Goal: Use online tool/utility: Utilize a website feature to perform a specific function

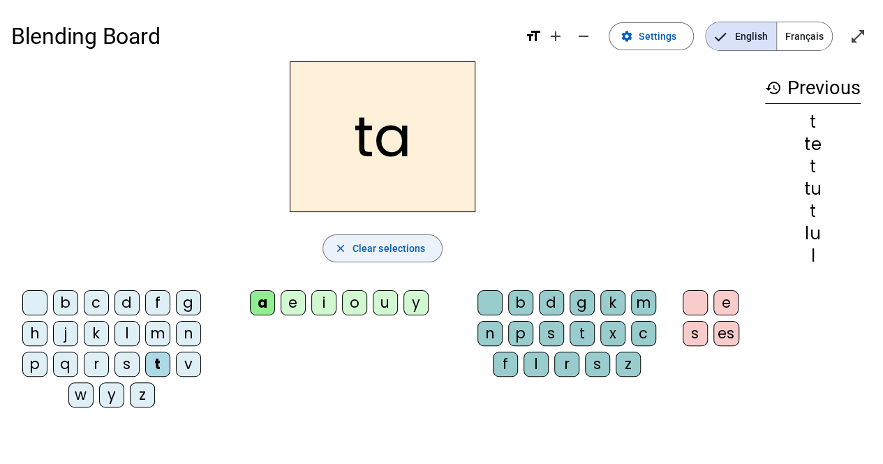
click at [356, 246] on span "Clear selections" at bounding box center [388, 248] width 73 height 17
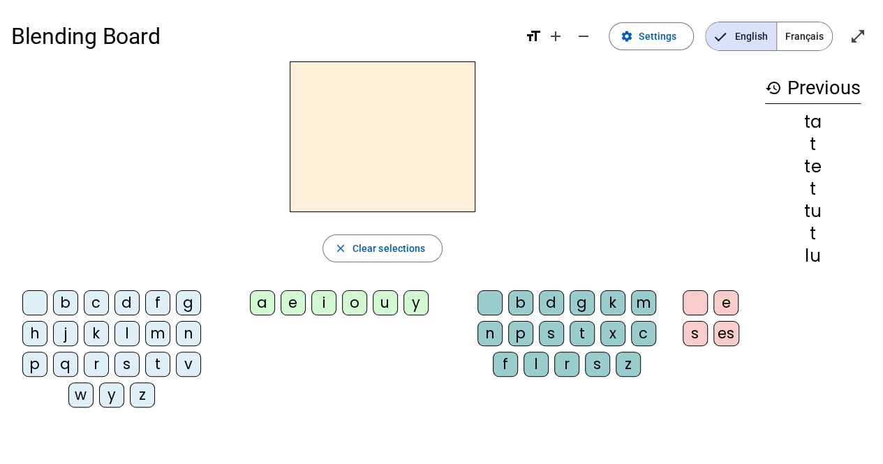
click at [130, 326] on div "l" at bounding box center [126, 333] width 25 height 25
click at [296, 307] on div "e" at bounding box center [292, 302] width 25 height 25
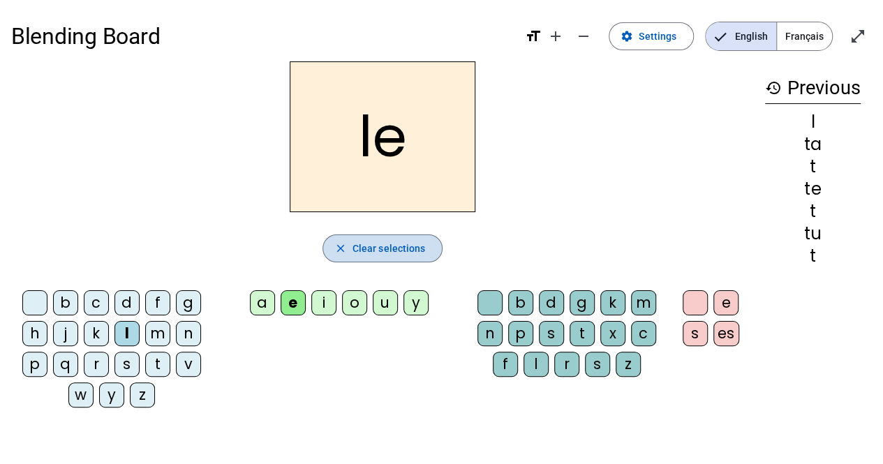
click at [353, 243] on span "Clear selections" at bounding box center [388, 248] width 73 height 17
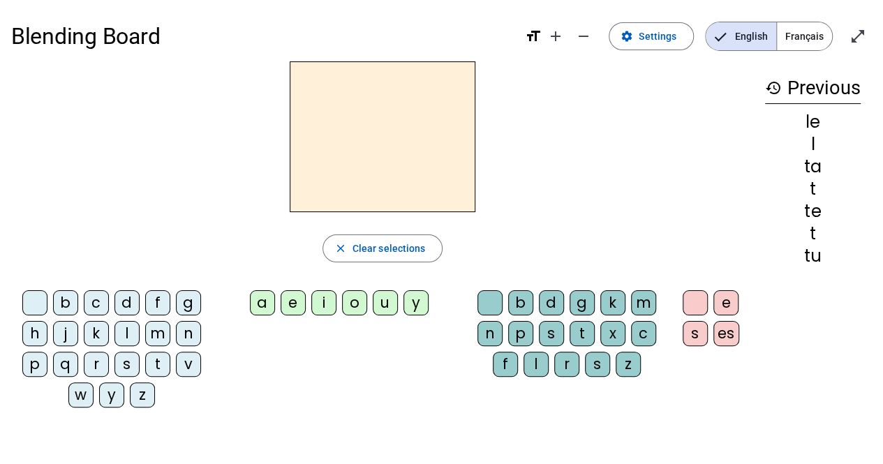
click at [130, 338] on div "l" at bounding box center [126, 333] width 25 height 25
click at [385, 303] on div "u" at bounding box center [385, 302] width 25 height 25
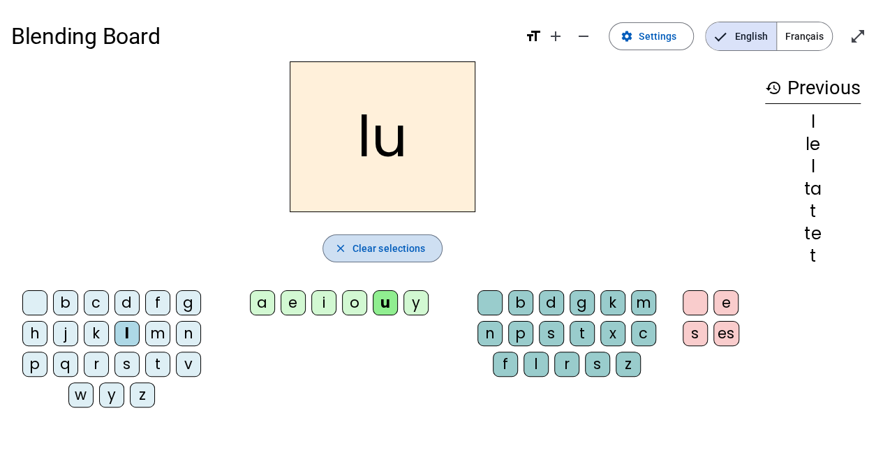
click at [400, 241] on span "Clear selections" at bounding box center [388, 248] width 73 height 17
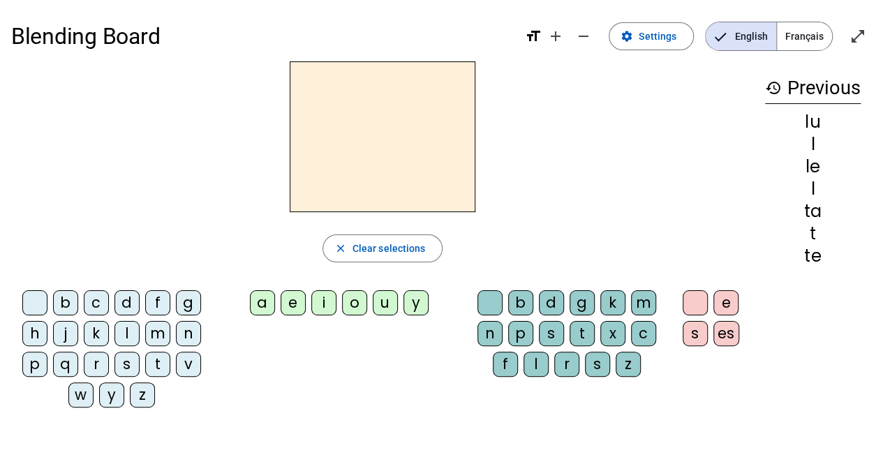
click at [162, 359] on div "t" at bounding box center [157, 364] width 25 height 25
click at [386, 301] on div "u" at bounding box center [385, 302] width 25 height 25
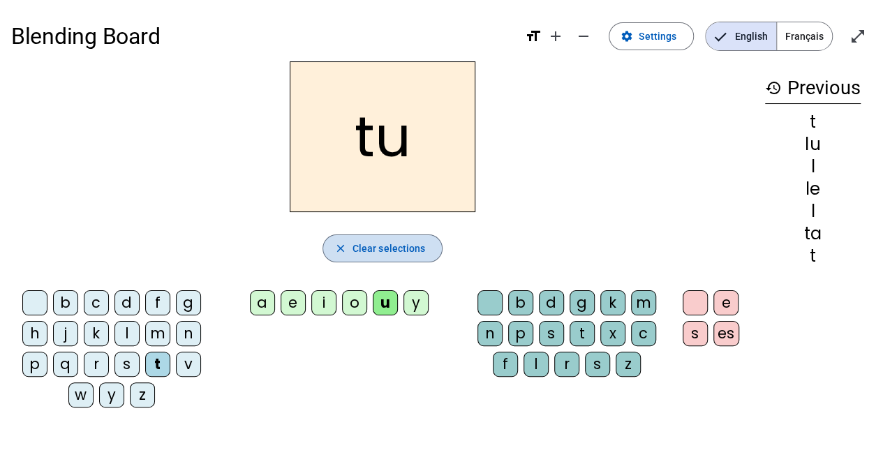
click at [384, 252] on span "Clear selections" at bounding box center [388, 248] width 73 height 17
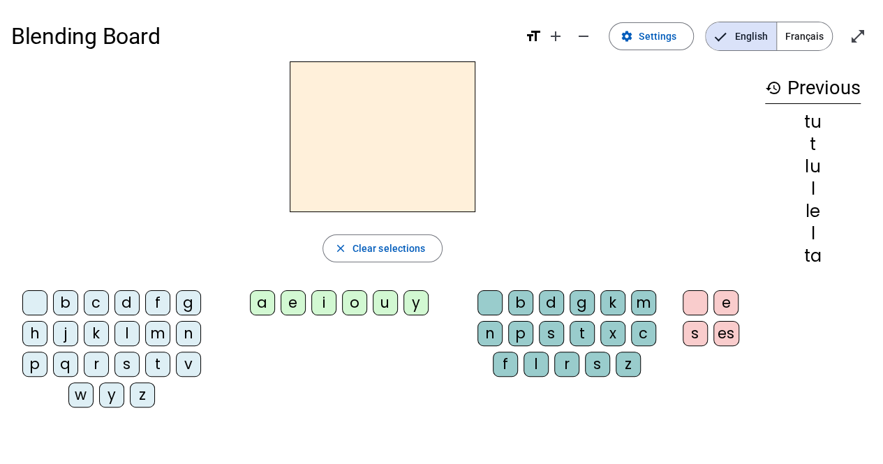
click at [130, 305] on div "d" at bounding box center [126, 302] width 25 height 25
click at [395, 301] on div "u" at bounding box center [385, 302] width 25 height 25
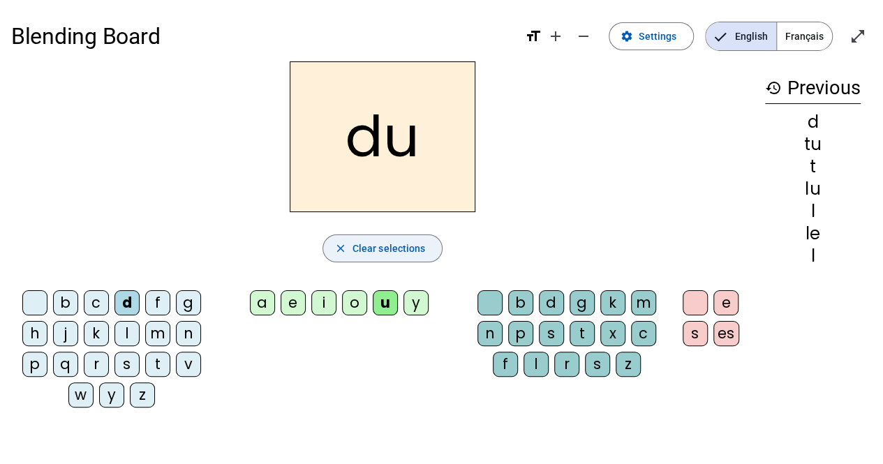
click at [381, 250] on span "Clear selections" at bounding box center [388, 248] width 73 height 17
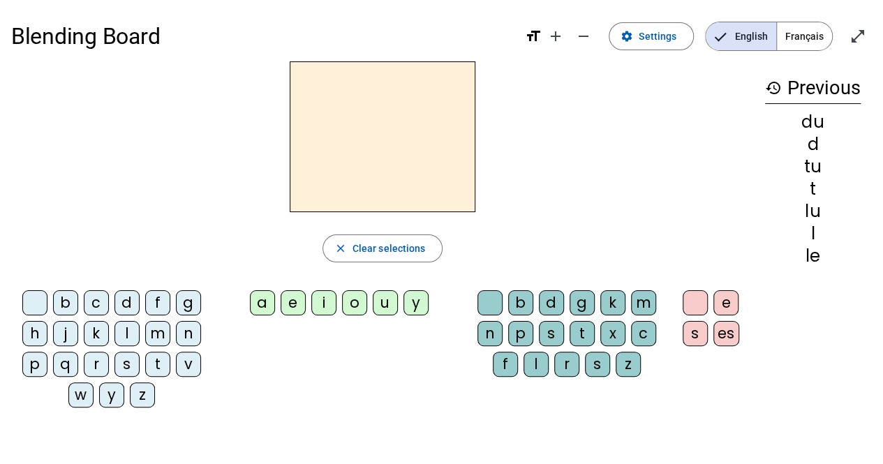
click at [126, 305] on div "d" at bounding box center [126, 302] width 25 height 25
click at [294, 308] on div "e" at bounding box center [292, 302] width 25 height 25
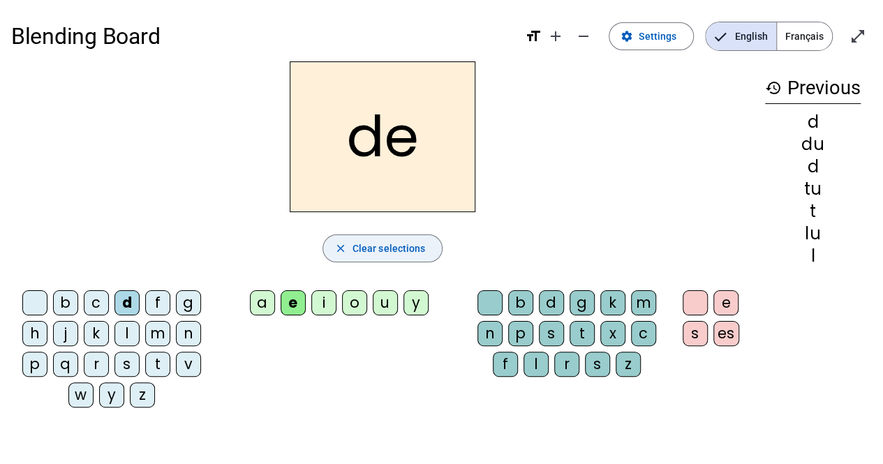
click at [399, 257] on span "button" at bounding box center [382, 248] width 119 height 33
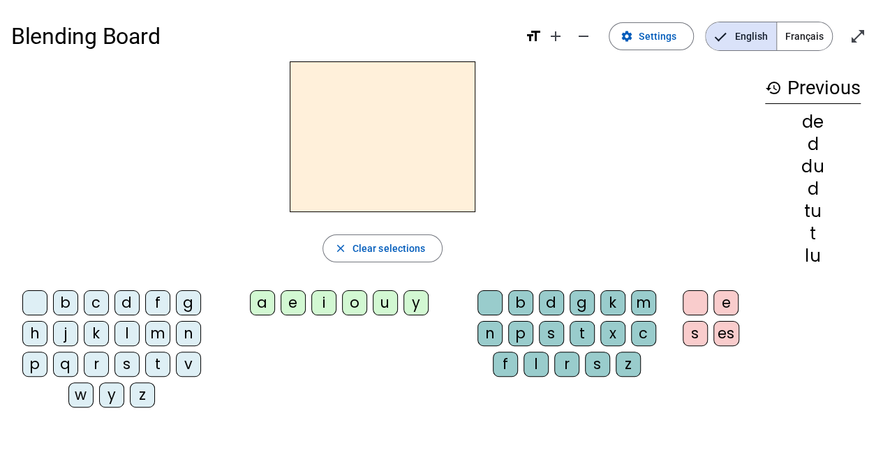
click at [156, 361] on div "t" at bounding box center [157, 364] width 25 height 25
click at [300, 303] on div "e" at bounding box center [292, 302] width 25 height 25
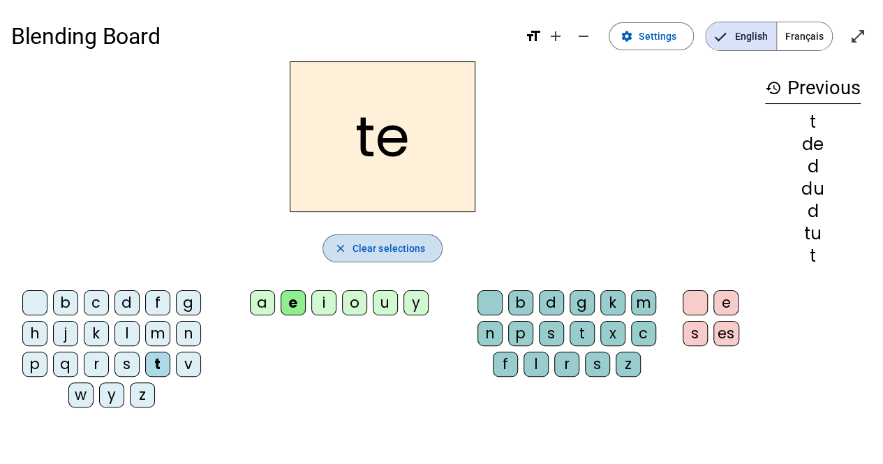
click at [377, 244] on span "Clear selections" at bounding box center [388, 248] width 73 height 17
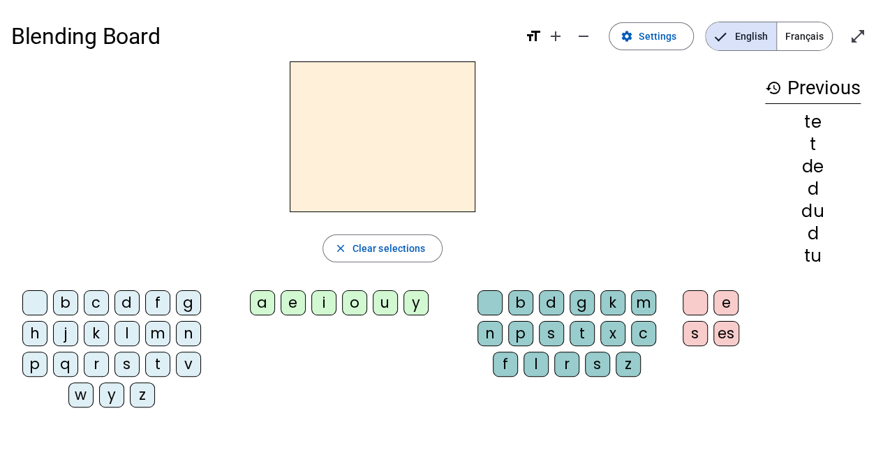
click at [156, 361] on div "t" at bounding box center [157, 364] width 25 height 25
click at [268, 305] on div "a" at bounding box center [262, 302] width 25 height 25
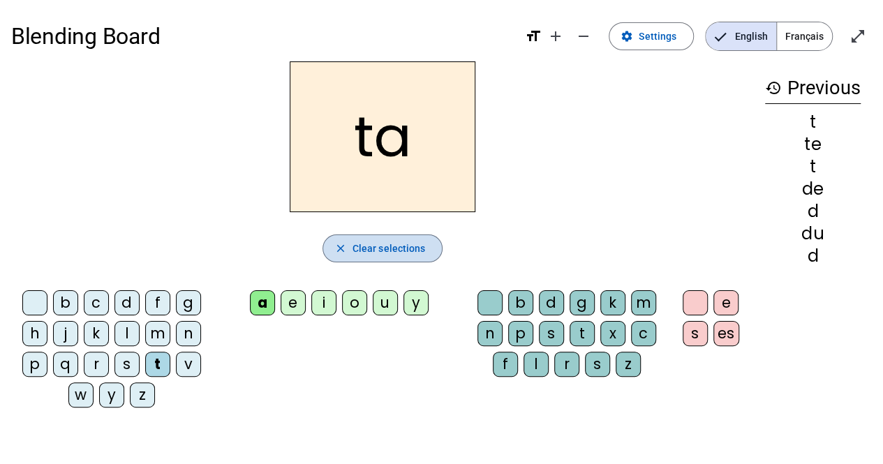
click at [367, 250] on span "Clear selections" at bounding box center [388, 248] width 73 height 17
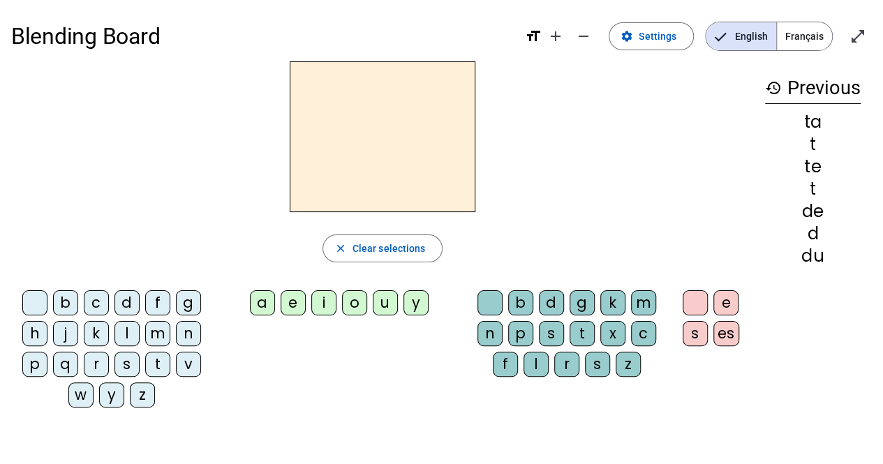
click at [162, 359] on div "t" at bounding box center [157, 364] width 25 height 25
click at [263, 310] on div "a" at bounding box center [262, 302] width 25 height 25
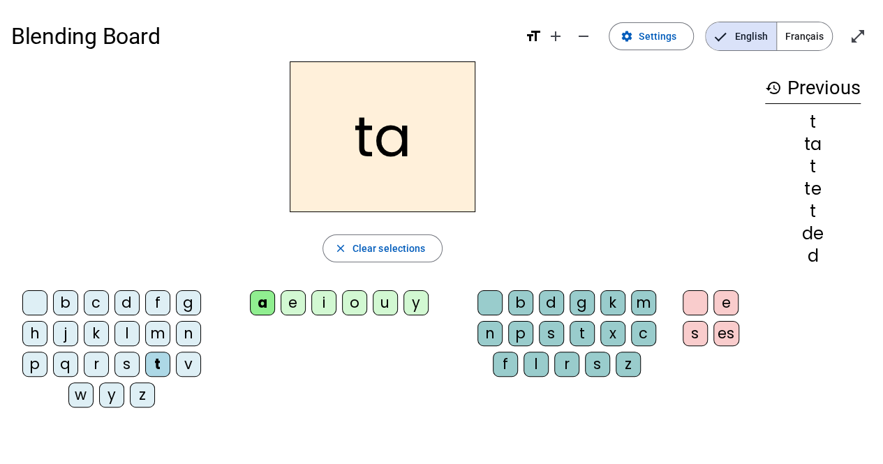
click at [648, 333] on div "c" at bounding box center [643, 333] width 25 height 25
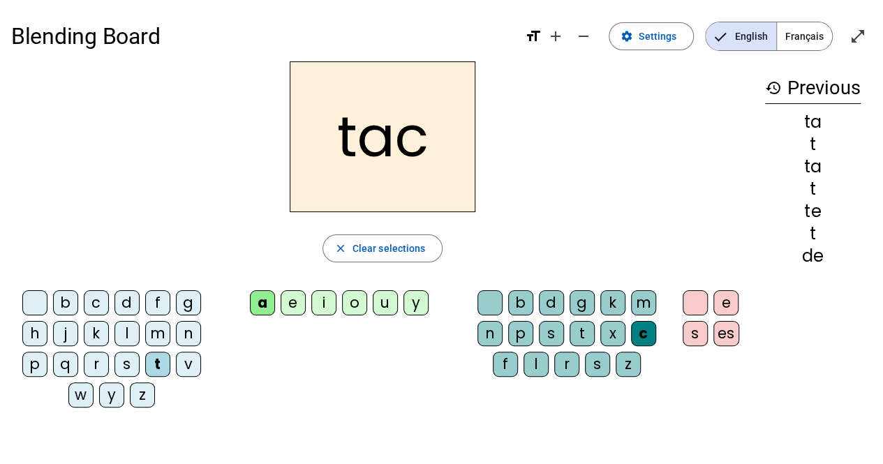
click at [351, 304] on div "o" at bounding box center [354, 302] width 25 height 25
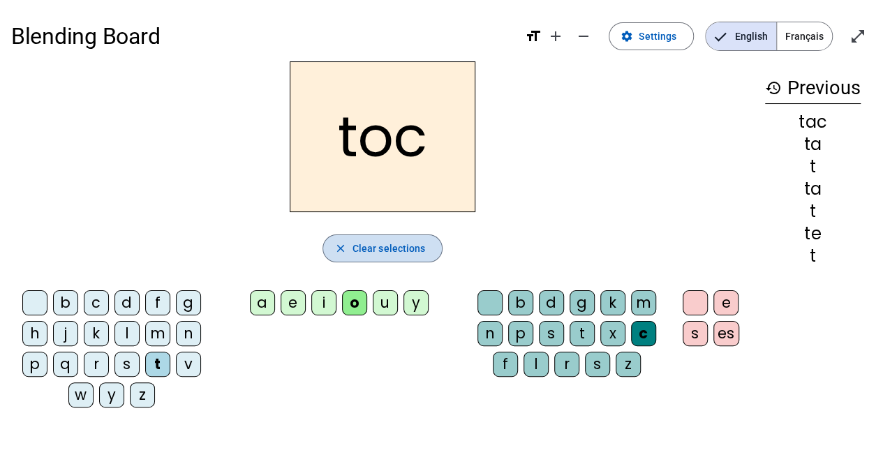
click at [372, 255] on span "Clear selections" at bounding box center [388, 248] width 73 height 17
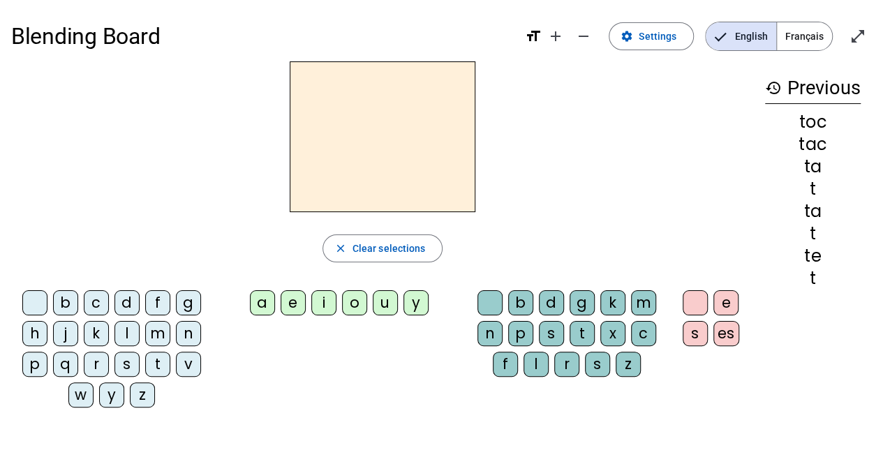
click at [133, 302] on div "d" at bounding box center [126, 302] width 25 height 25
click at [262, 296] on div "a" at bounding box center [262, 302] width 25 height 25
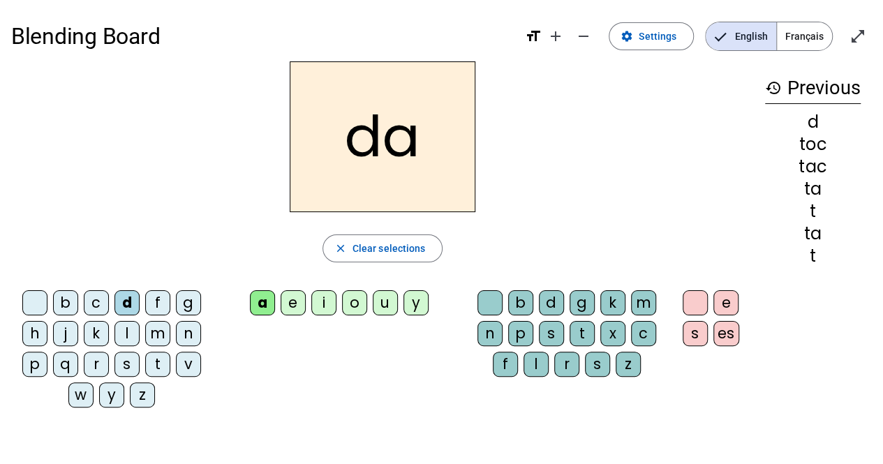
click at [161, 297] on div "f" at bounding box center [157, 302] width 25 height 25
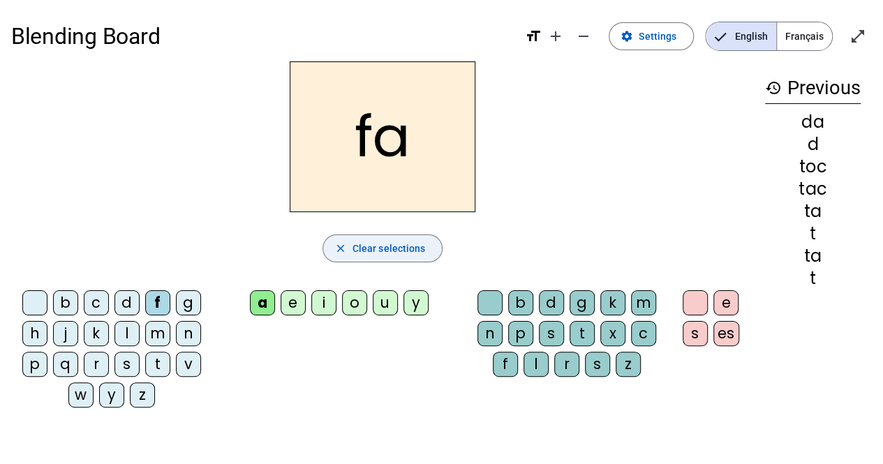
click at [375, 242] on span "Clear selections" at bounding box center [388, 248] width 73 height 17
